Goal: Task Accomplishment & Management: Manage account settings

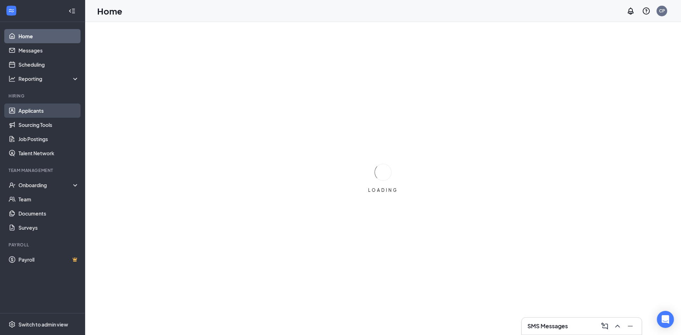
click at [36, 111] on link "Applicants" at bounding box center [48, 110] width 61 height 14
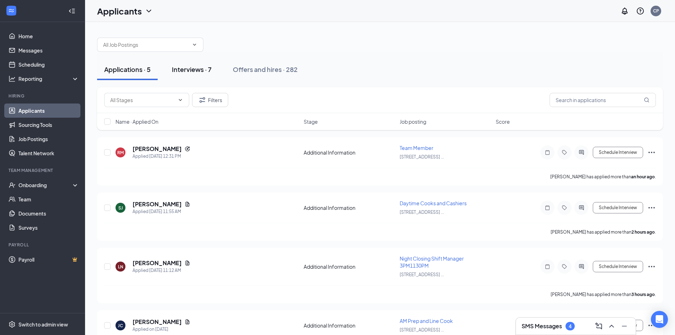
click at [196, 66] on div "Interviews · 7" at bounding box center [192, 69] width 40 height 9
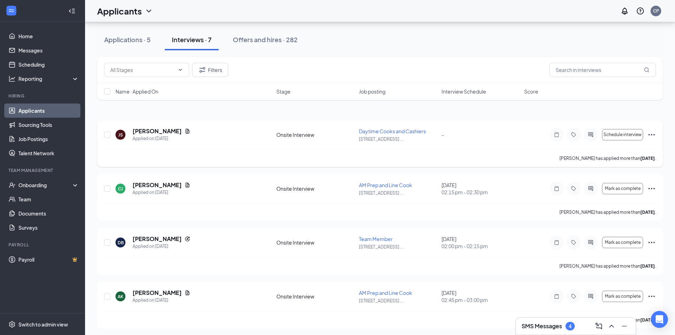
scroll to position [4, 0]
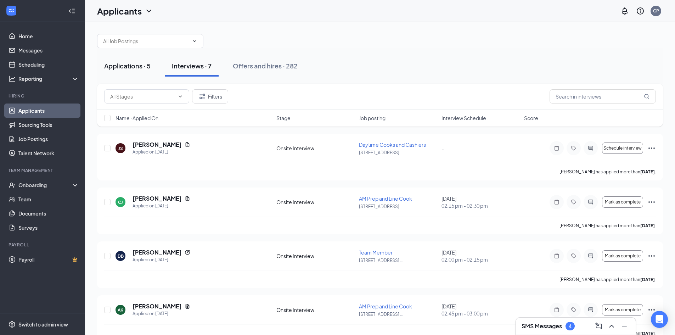
click at [111, 69] on div "Applications · 5" at bounding box center [127, 65] width 46 height 9
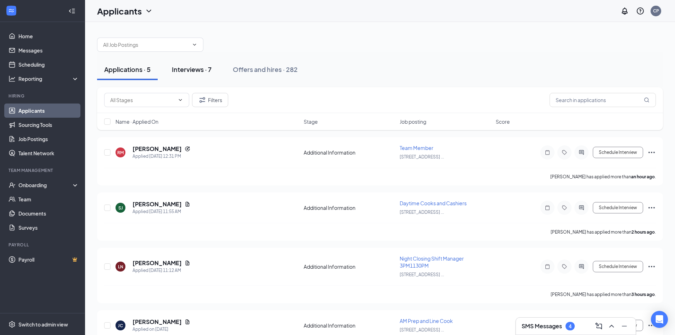
click at [202, 72] on div "Interviews · 7" at bounding box center [192, 69] width 40 height 9
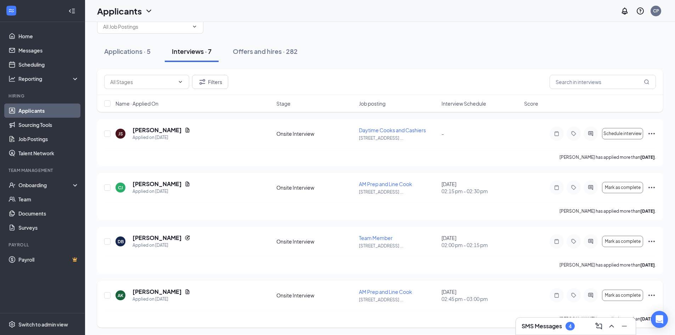
scroll to position [4, 0]
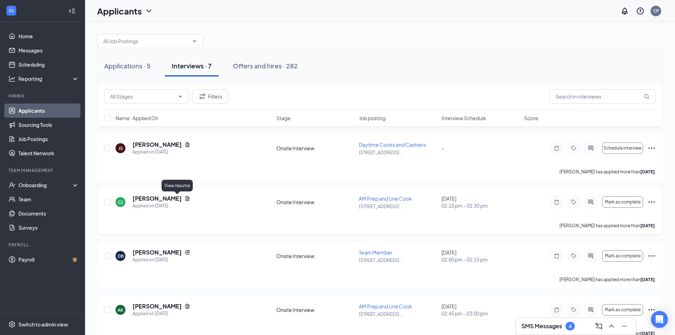
click at [185, 198] on icon "Document" at bounding box center [188, 199] width 6 height 6
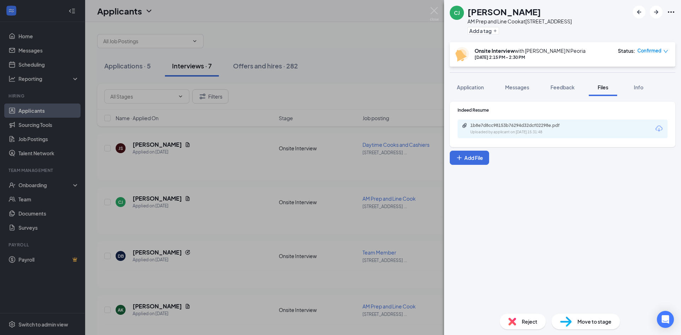
click at [532, 130] on div "Uploaded by applicant on [DATE] 15:31:48" at bounding box center [523, 132] width 106 height 6
click at [326, 62] on div "[PERSON_NAME] AM Prep and Line Cook at [STREET_ADDRESS] Add a tag Onsite Interv…" at bounding box center [340, 167] width 681 height 335
